Goal: Information Seeking & Learning: Find specific fact

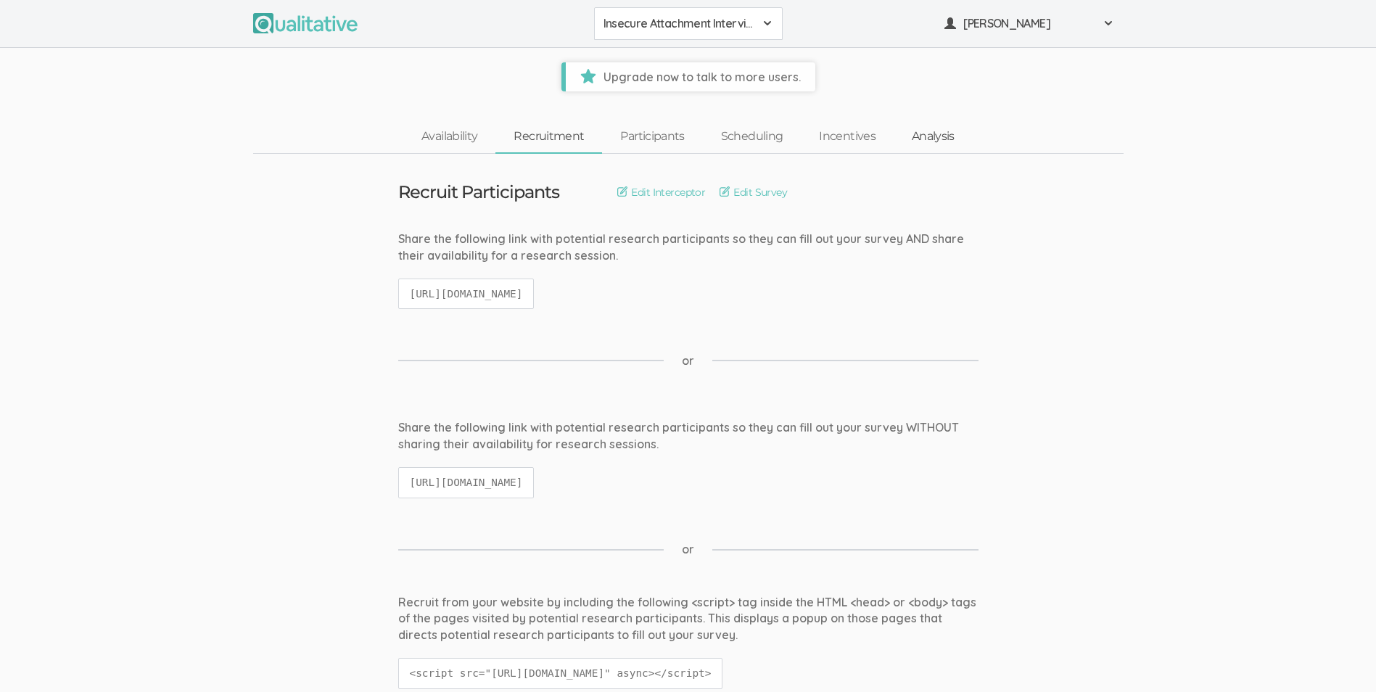
click at [911, 138] on link "Analysis" at bounding box center [932, 136] width 79 height 31
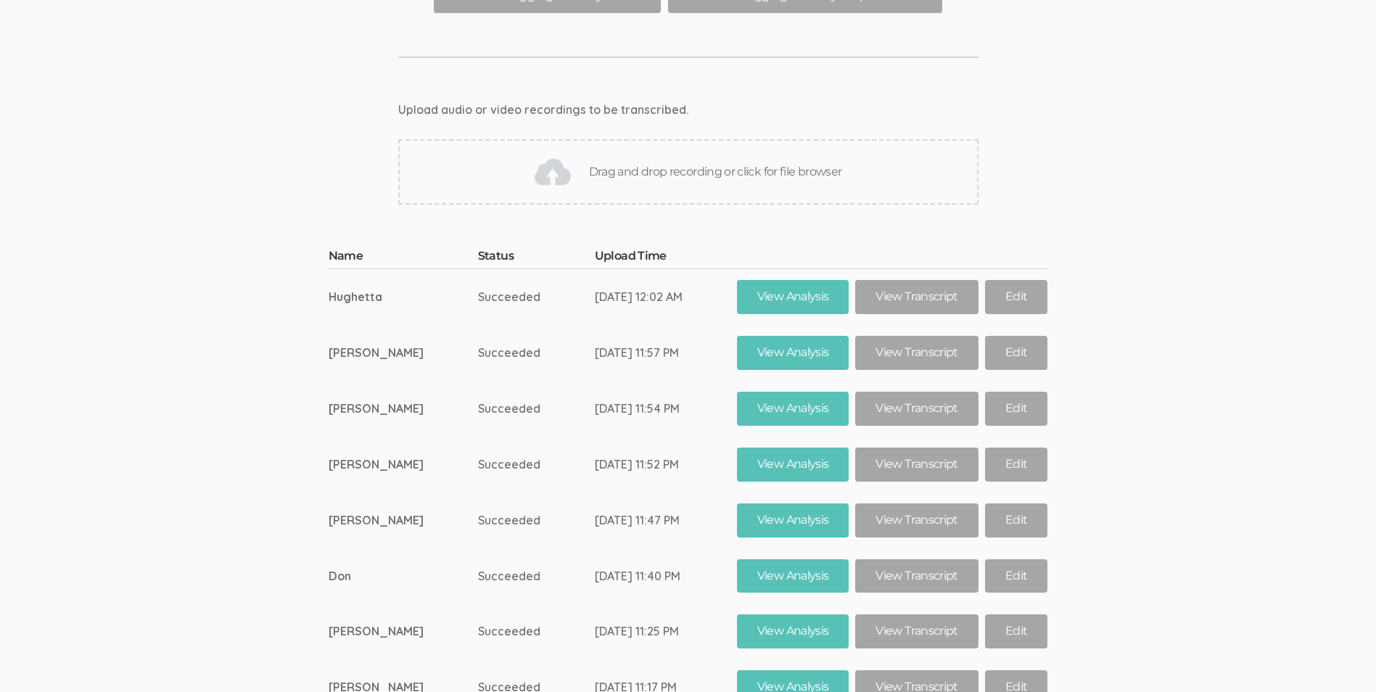
scroll to position [23641, 0]
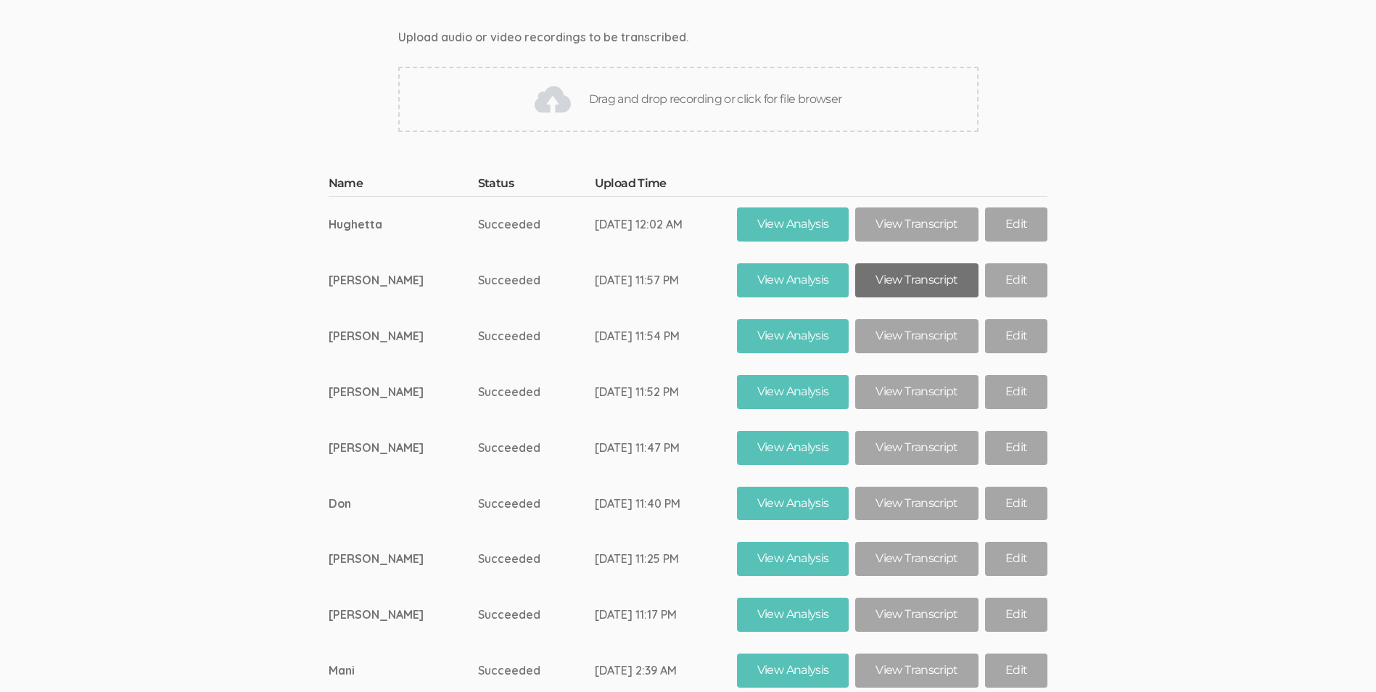
click at [949, 263] on link "View Transcript" at bounding box center [916, 280] width 123 height 34
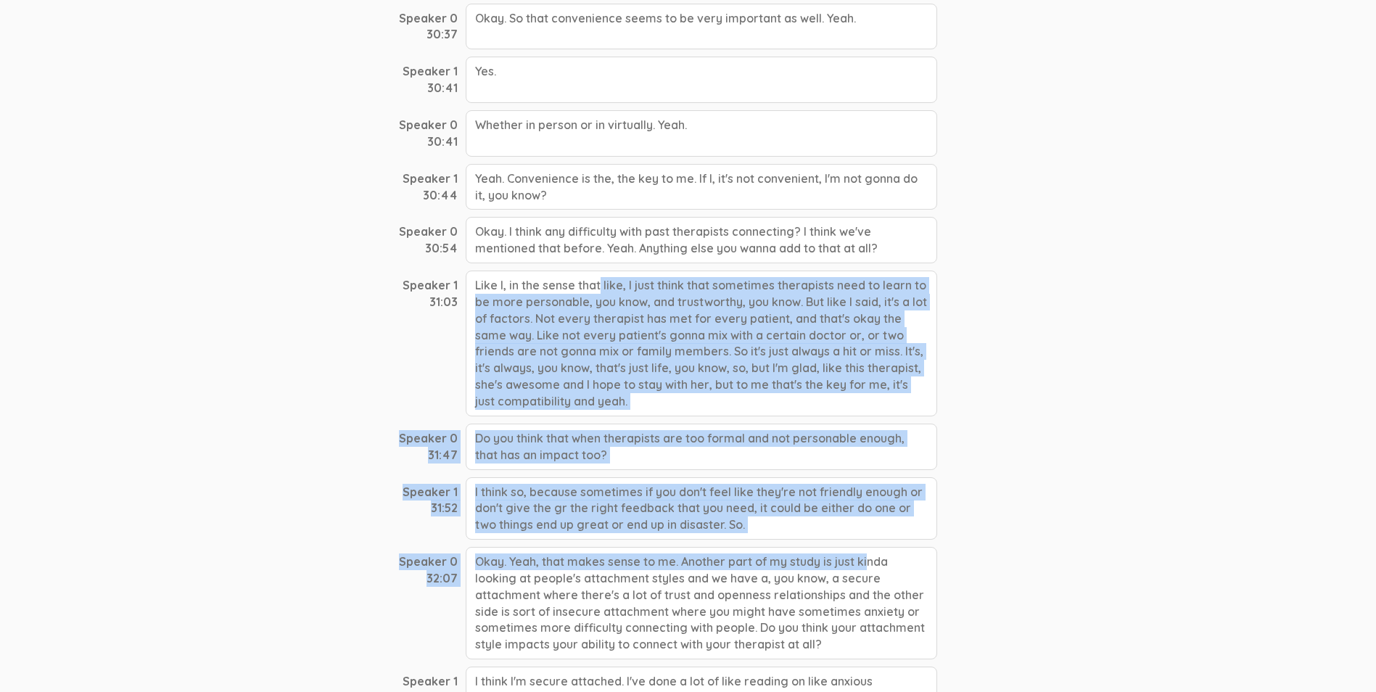
scroll to position [9935, 0]
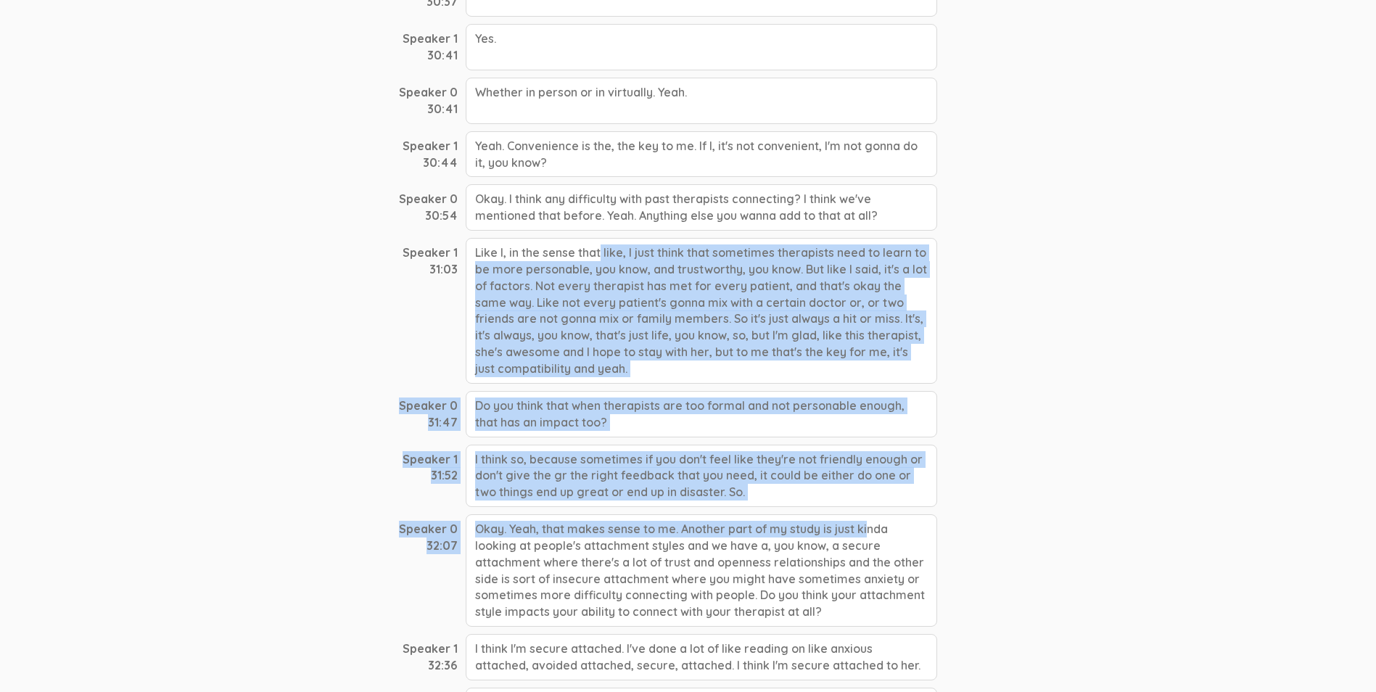
drag, startPoint x: 472, startPoint y: 477, endPoint x: 743, endPoint y: 435, distance: 273.7
drag, startPoint x: 743, startPoint y: 435, endPoint x: 695, endPoint y: 410, distance: 53.2
copy div "Like I, in the sense that like, I just think that sometimes therapists need to …"
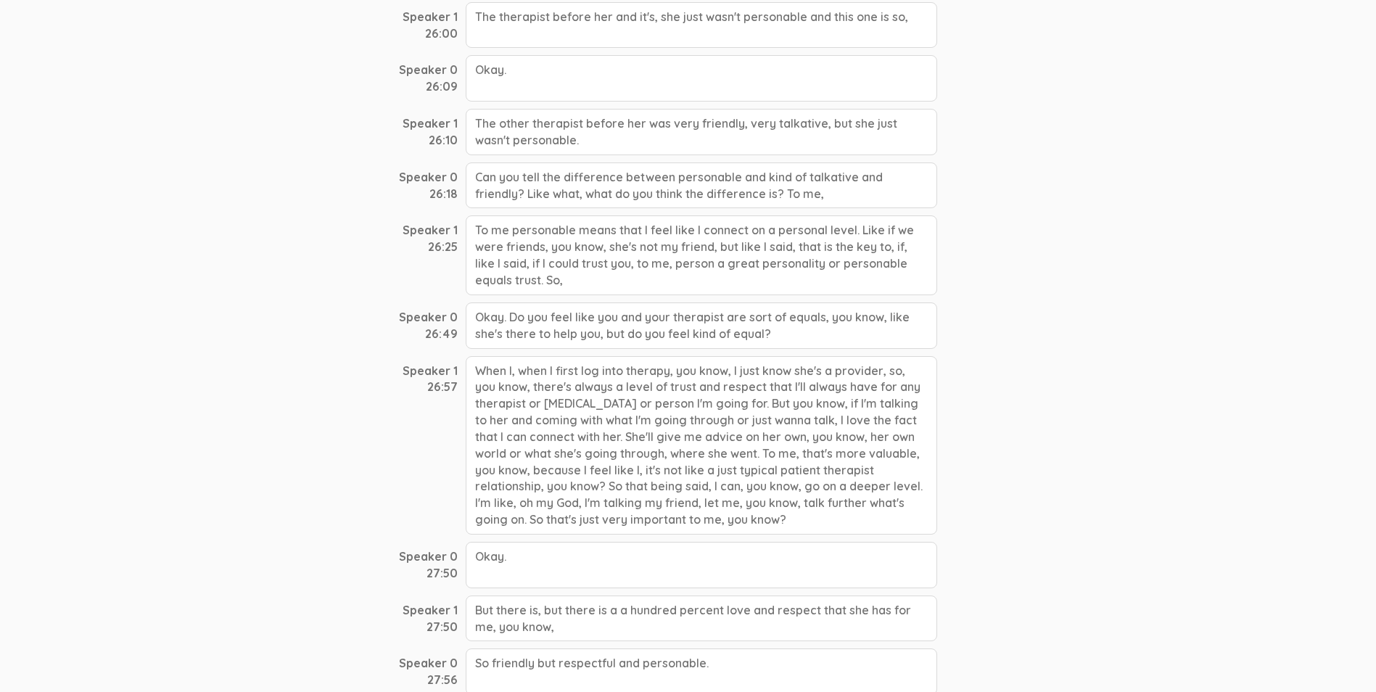
scroll to position [8195, 0]
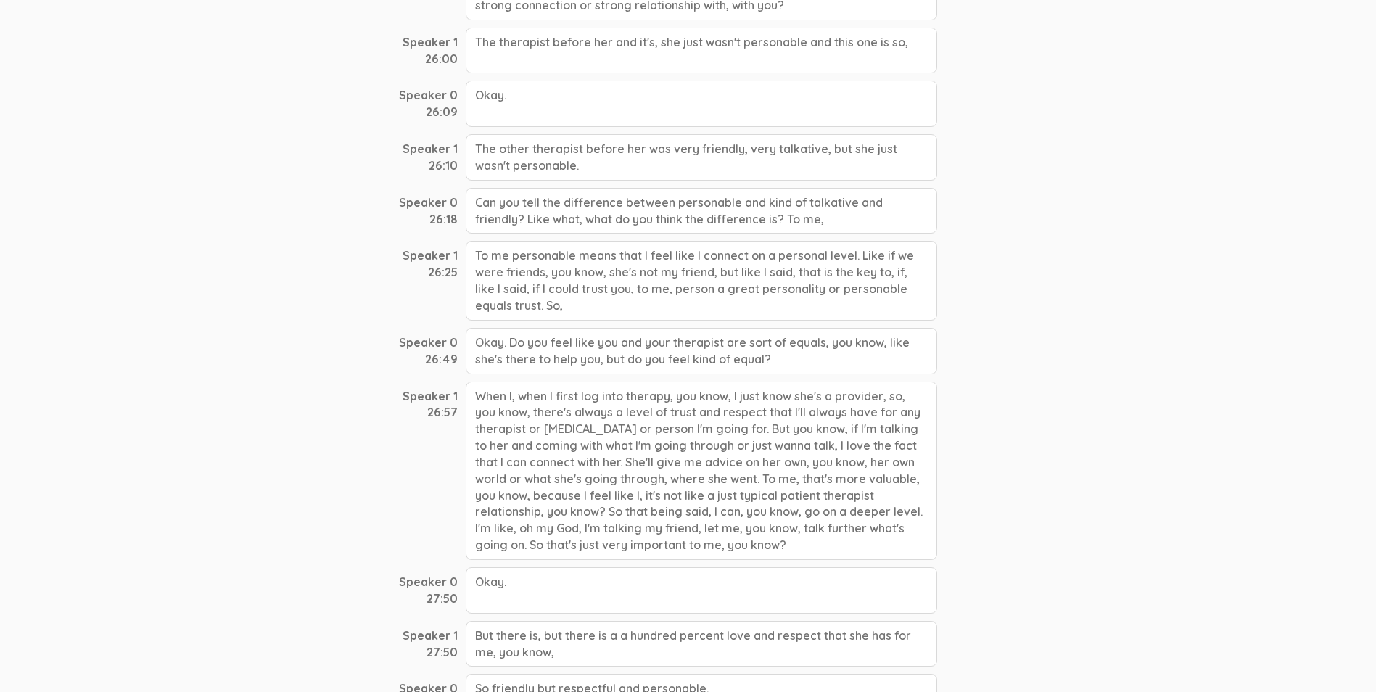
drag, startPoint x: 474, startPoint y: 202, endPoint x: 792, endPoint y: 501, distance: 436.6
drag, startPoint x: 792, startPoint y: 501, endPoint x: 752, endPoint y: 458, distance: 59.0
copy div "To me personable means that I feel like I connect on a personal level. Like if …"
